Goal: Task Accomplishment & Management: Manage account settings

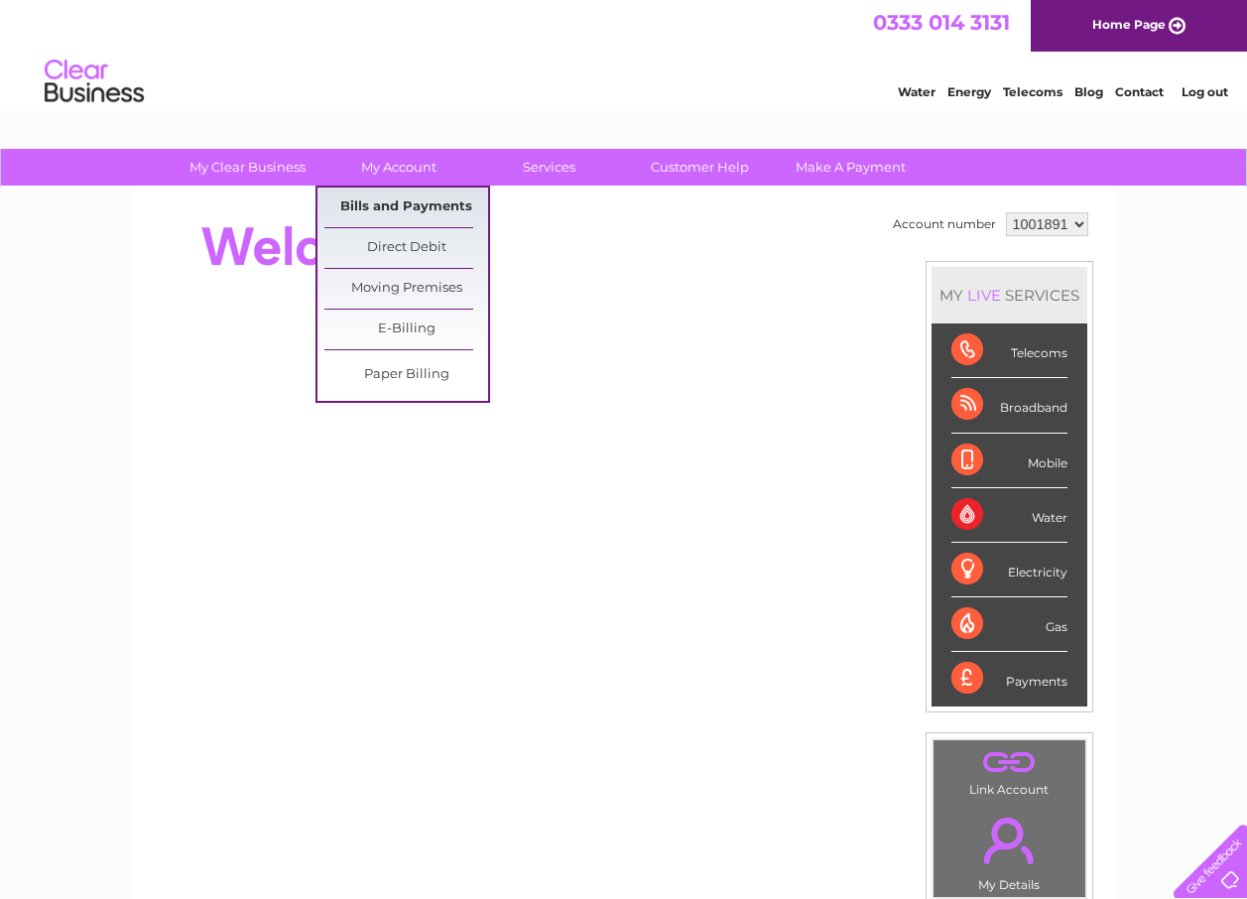
click at [399, 201] on link "Bills and Payments" at bounding box center [406, 208] width 164 height 40
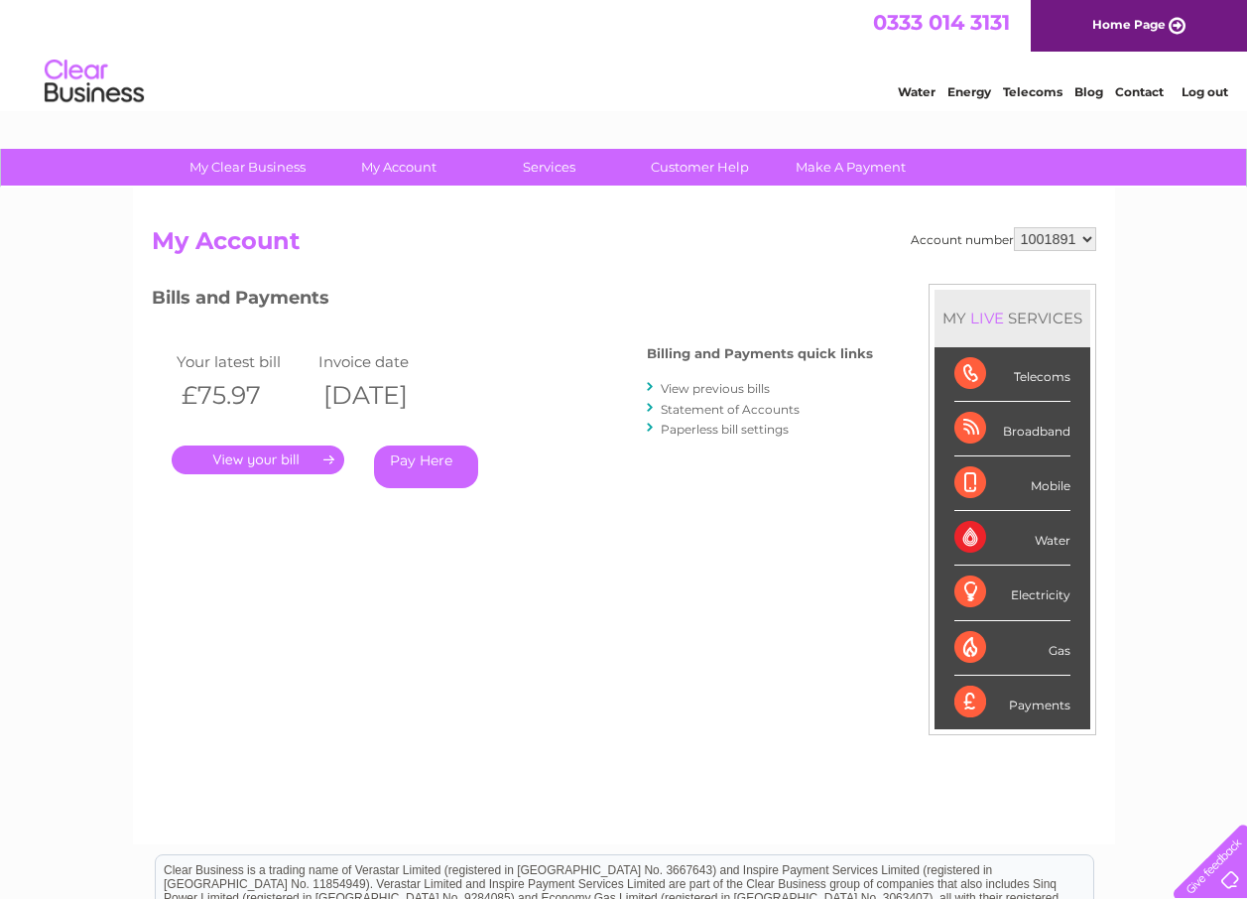
click at [297, 458] on link "." at bounding box center [258, 459] width 173 height 29
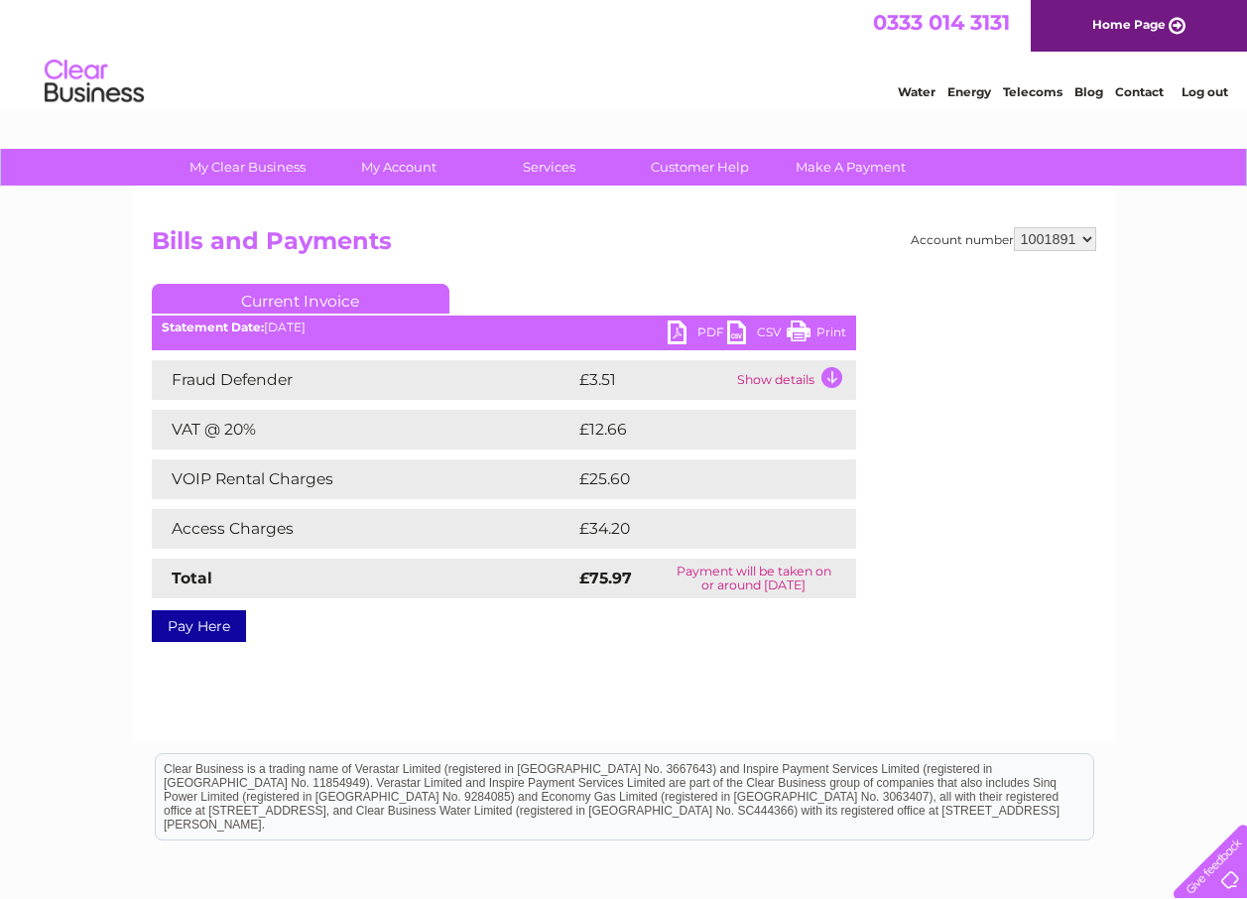
click at [702, 334] on link "PDF" at bounding box center [698, 334] width 60 height 29
